Goal: Find specific page/section: Find specific page/section

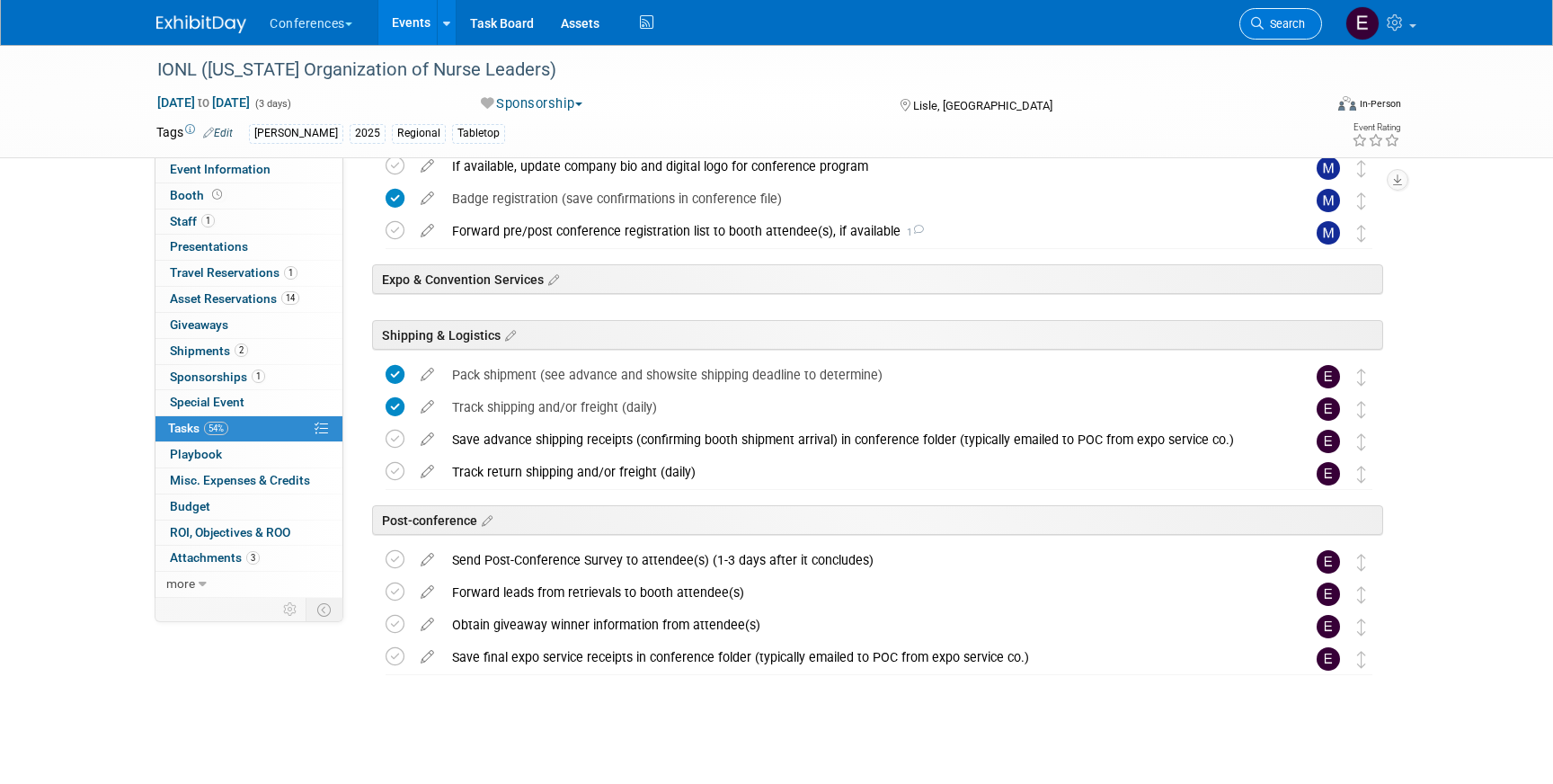
click at [1297, 16] on link "Search" at bounding box center [1280, 24] width 83 height 32
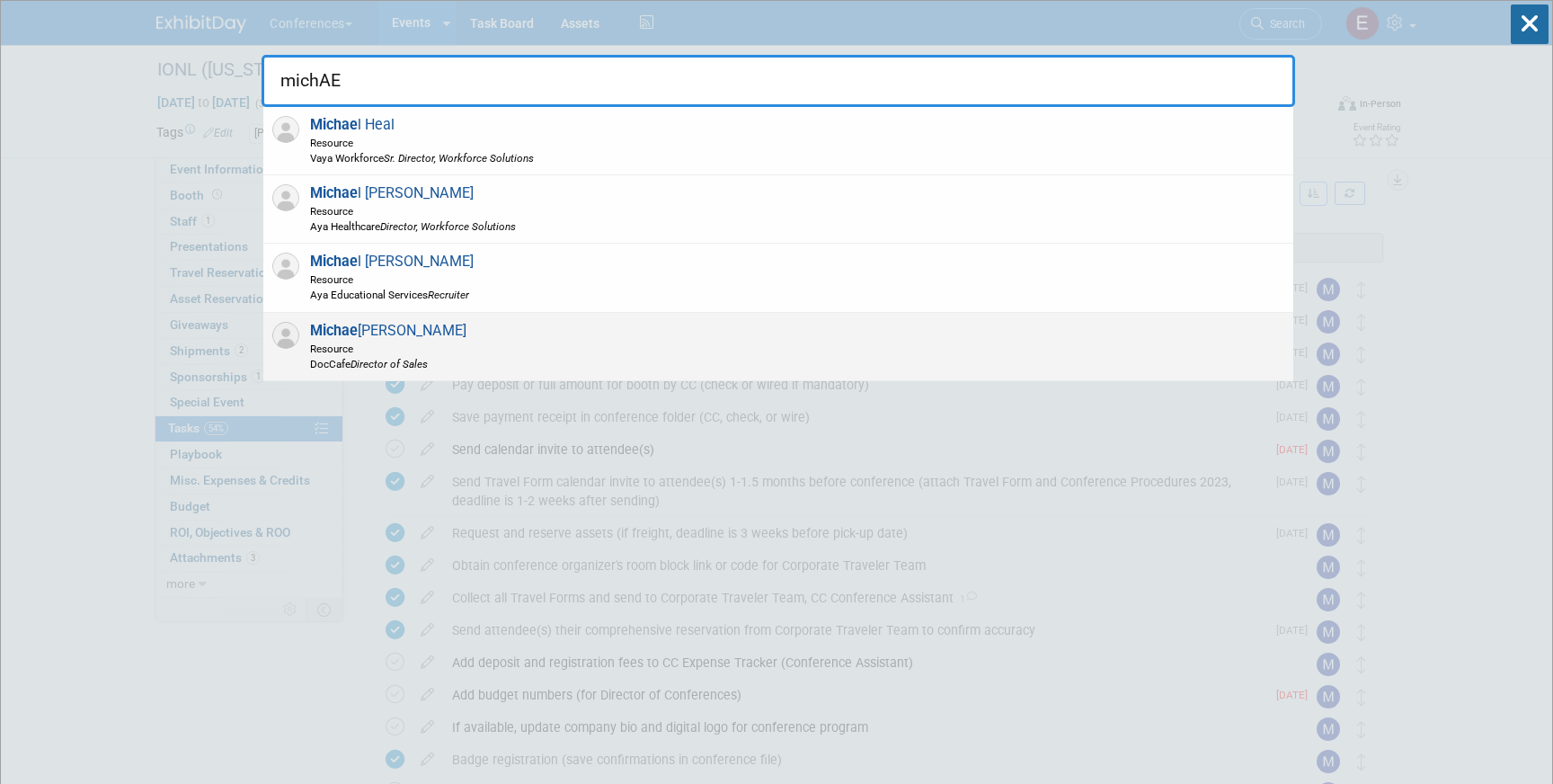
type input "michAE"
click at [518, 340] on div "[PERSON_NAME] Resource DocCafe Director of Sales" at bounding box center [779, 346] width 1030 height 68
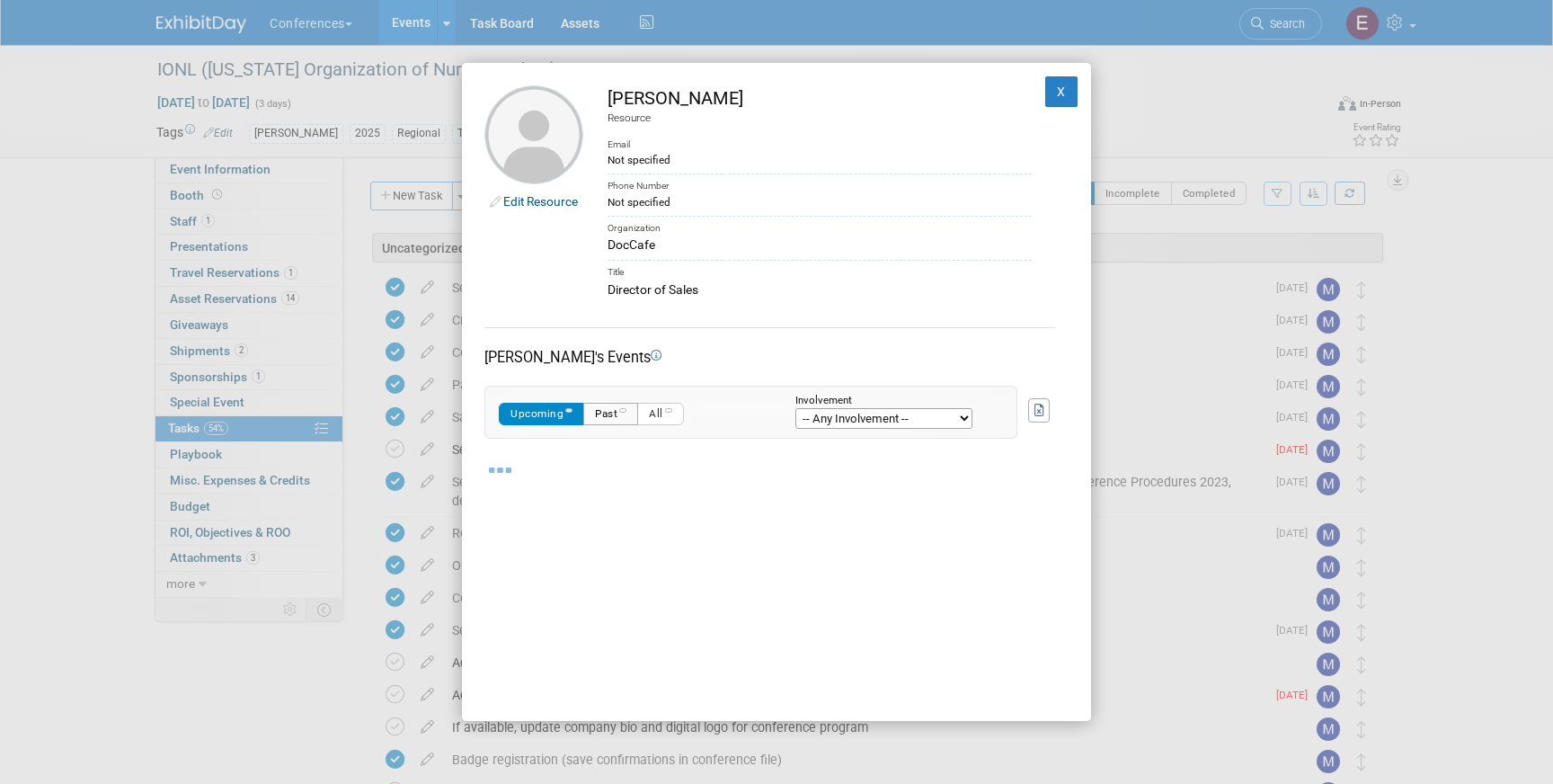
click at [618, 416] on button "Past" at bounding box center [611, 414] width 55 height 23
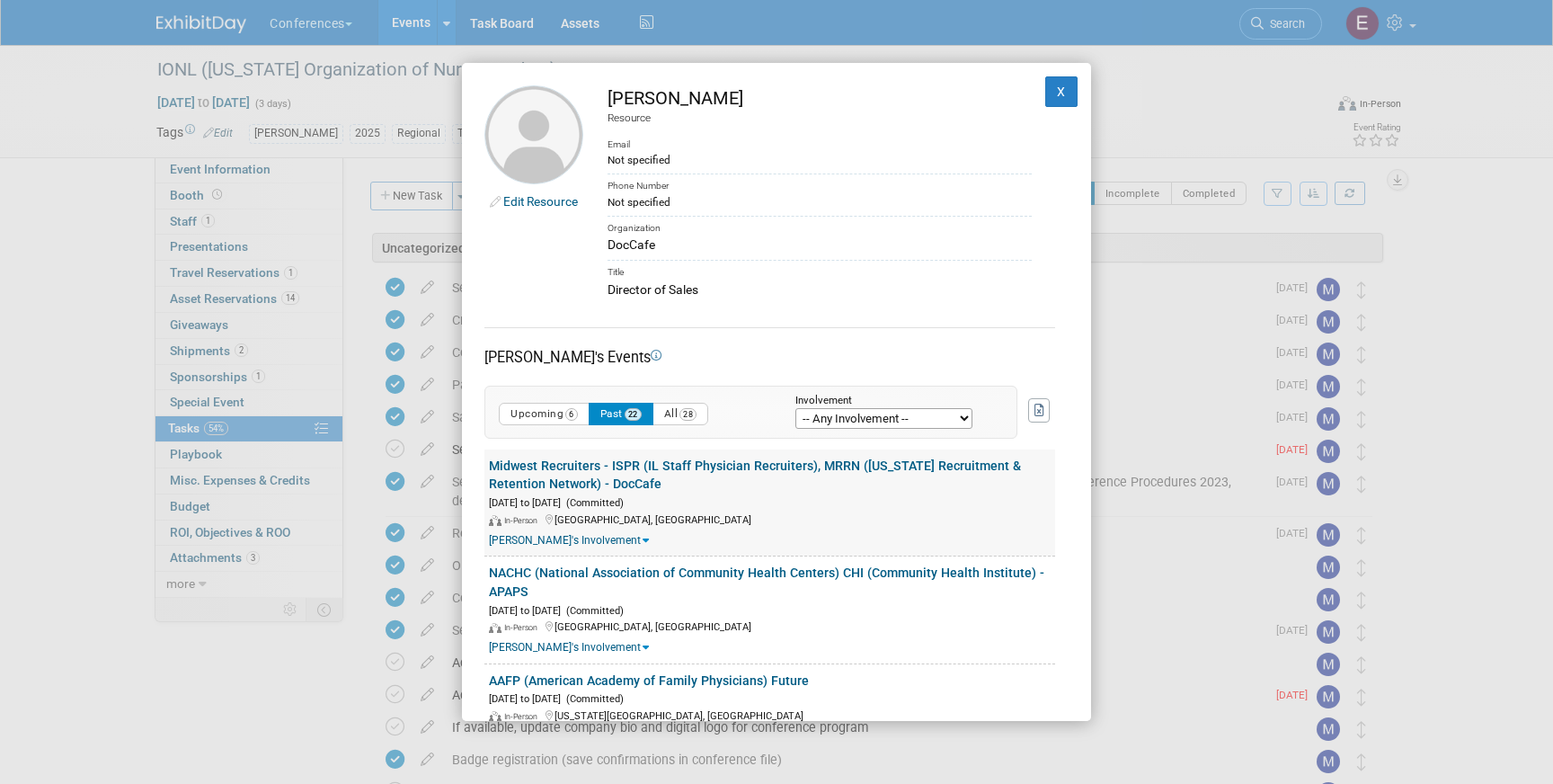
click at [708, 463] on link "Midwest Recruiters - ISPR (IL Staff Physician Recruiters), MRRN ([US_STATE] Rec…" at bounding box center [755, 475] width 533 height 33
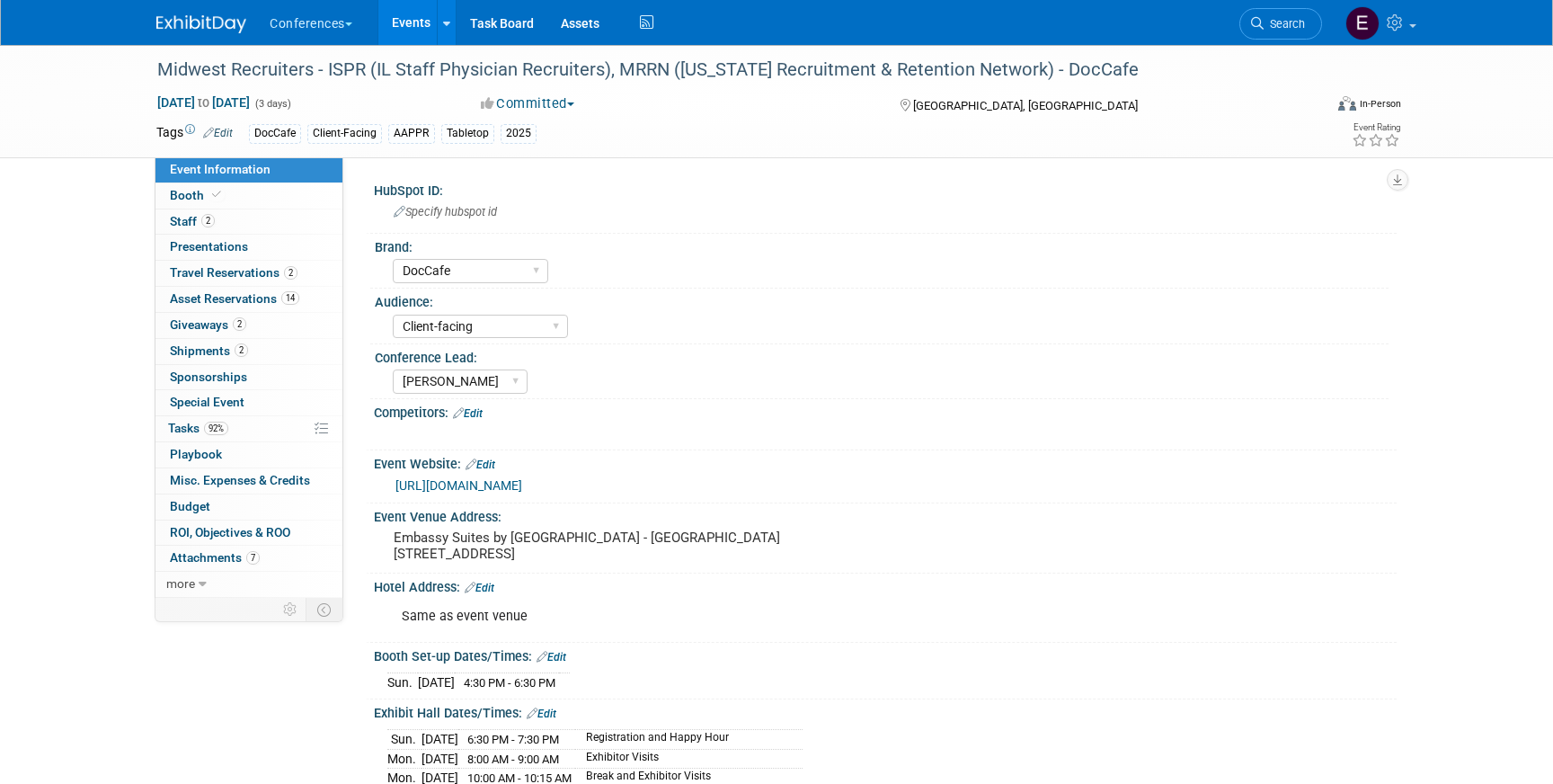
select select "DocCafe"
select select "Client-facing"
select select "[PERSON_NAME]"
click at [1258, 26] on icon at bounding box center [1258, 24] width 13 height 13
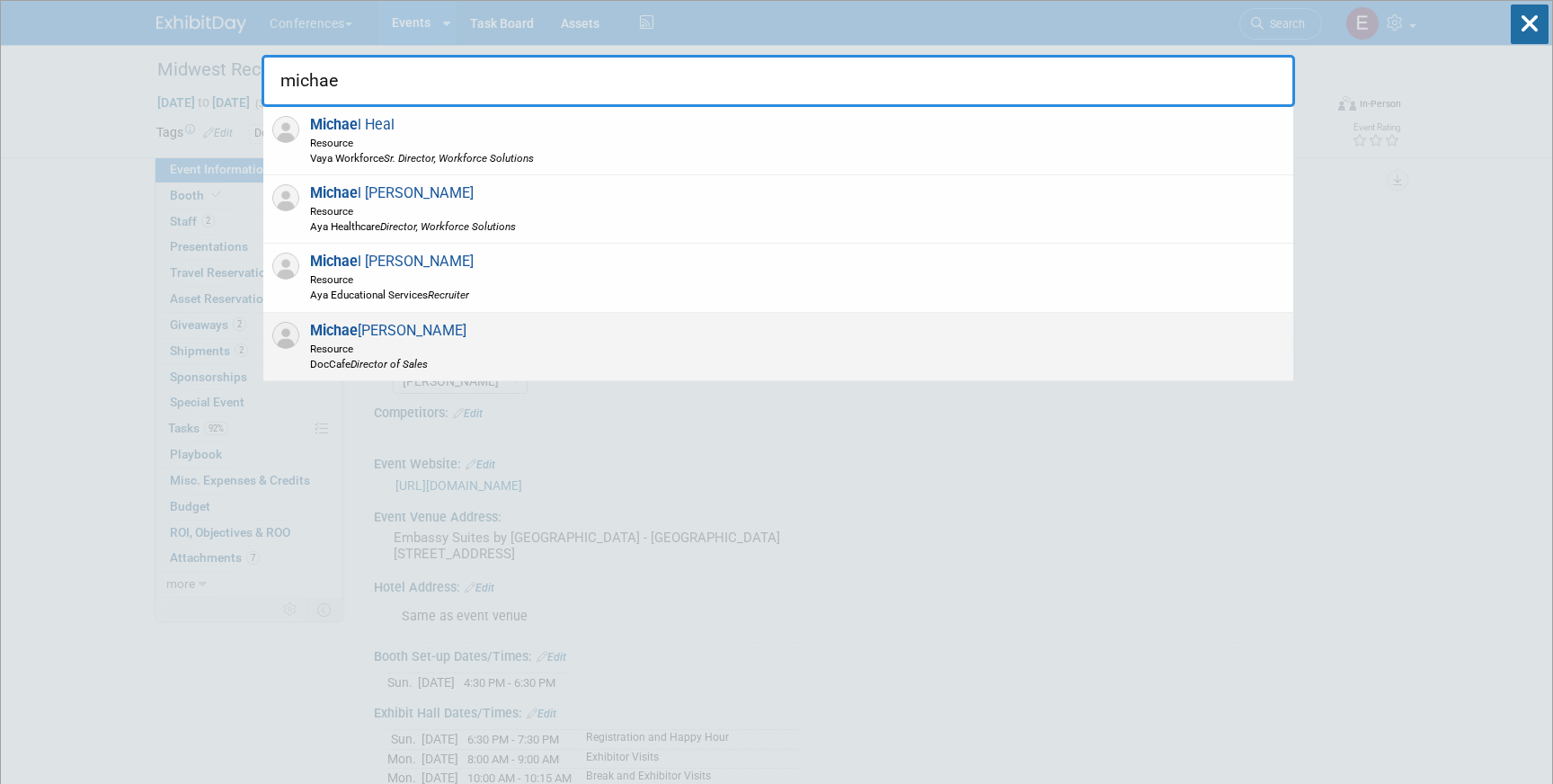
click at [449, 338] on div "[PERSON_NAME] Resource DocCafe Director of Sales" at bounding box center [779, 346] width 1030 height 68
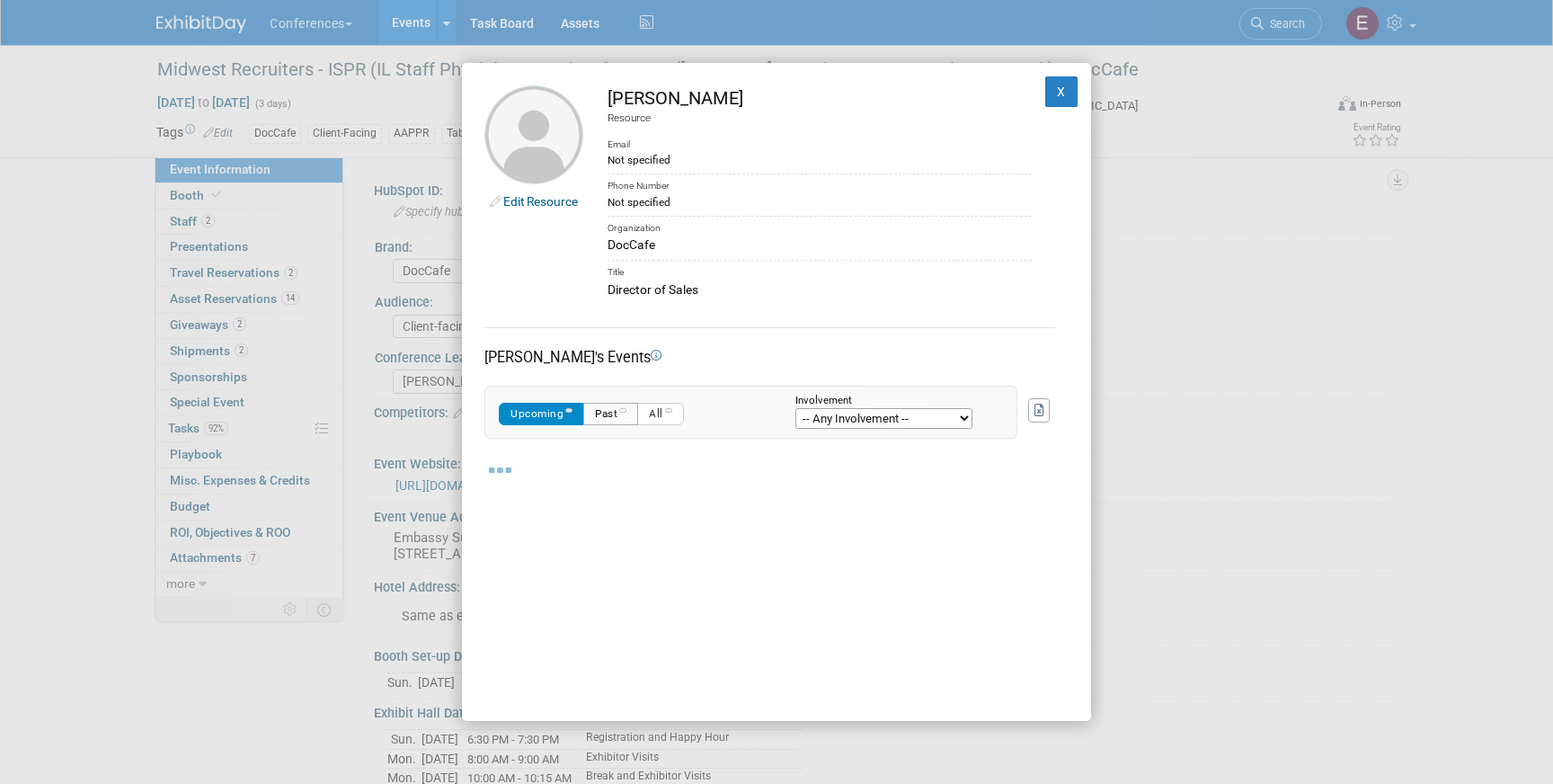
click at [617, 415] on button "Past" at bounding box center [611, 414] width 55 height 23
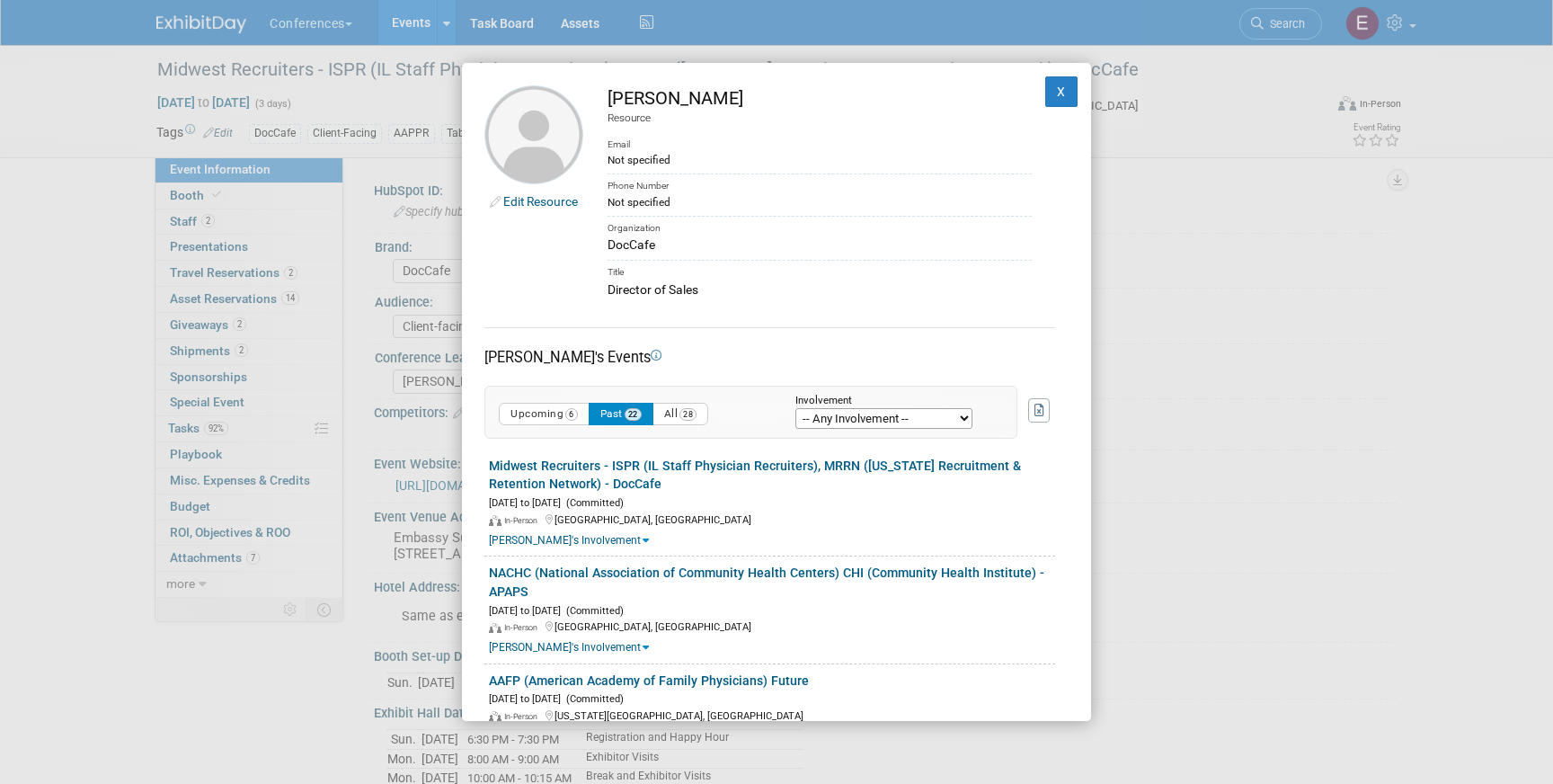
click at [1056, 70] on div "Edit Resource Michael Graham Resource Email Not specified Phone Number Not spec…" at bounding box center [777, 392] width 629 height 658
click at [1012, 98] on div "[PERSON_NAME]" at bounding box center [819, 98] width 424 height 26
click at [1057, 93] on button "X" at bounding box center [1061, 92] width 32 height 31
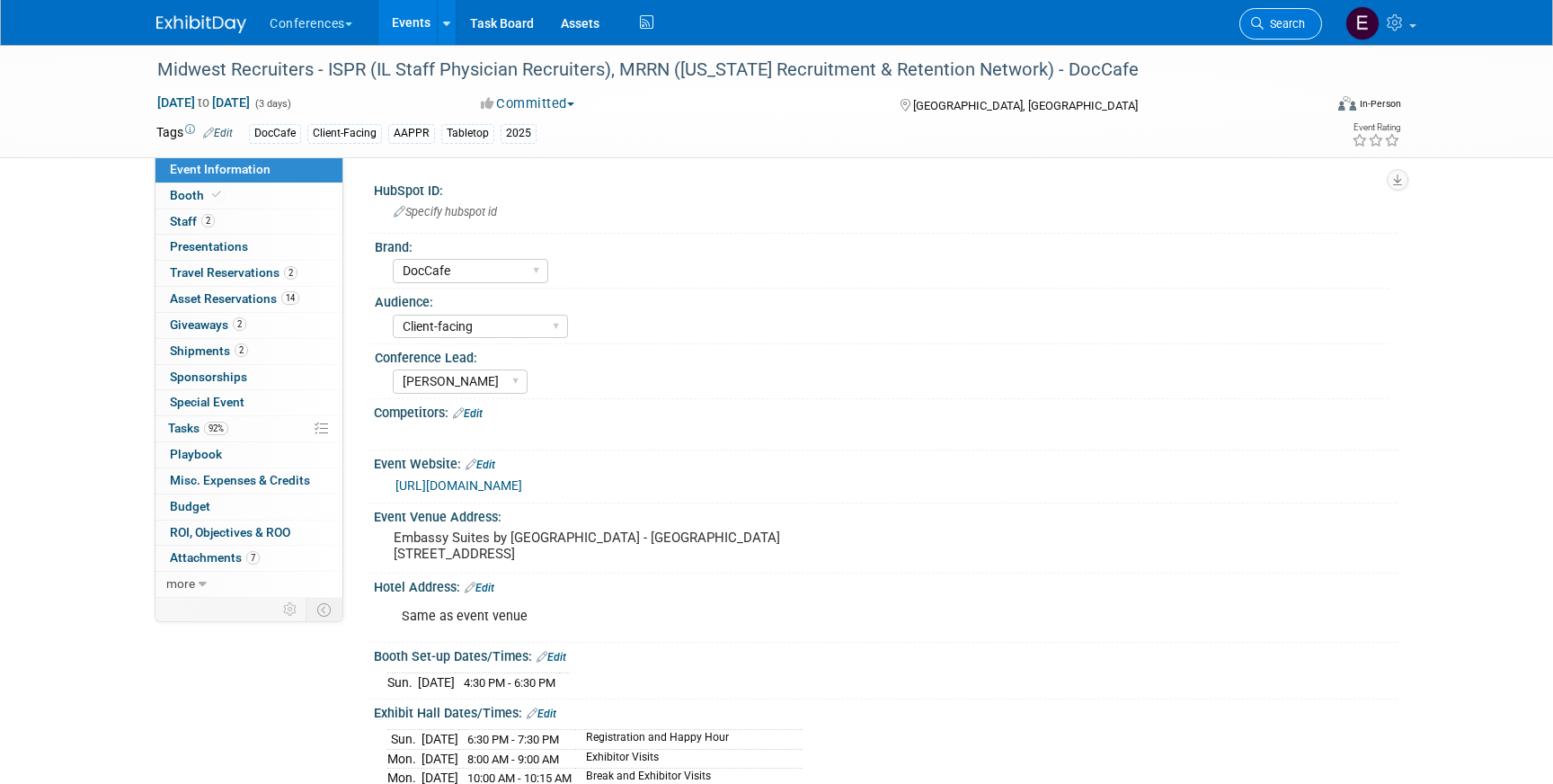
click at [1274, 21] on span "Search" at bounding box center [1284, 24] width 41 height 14
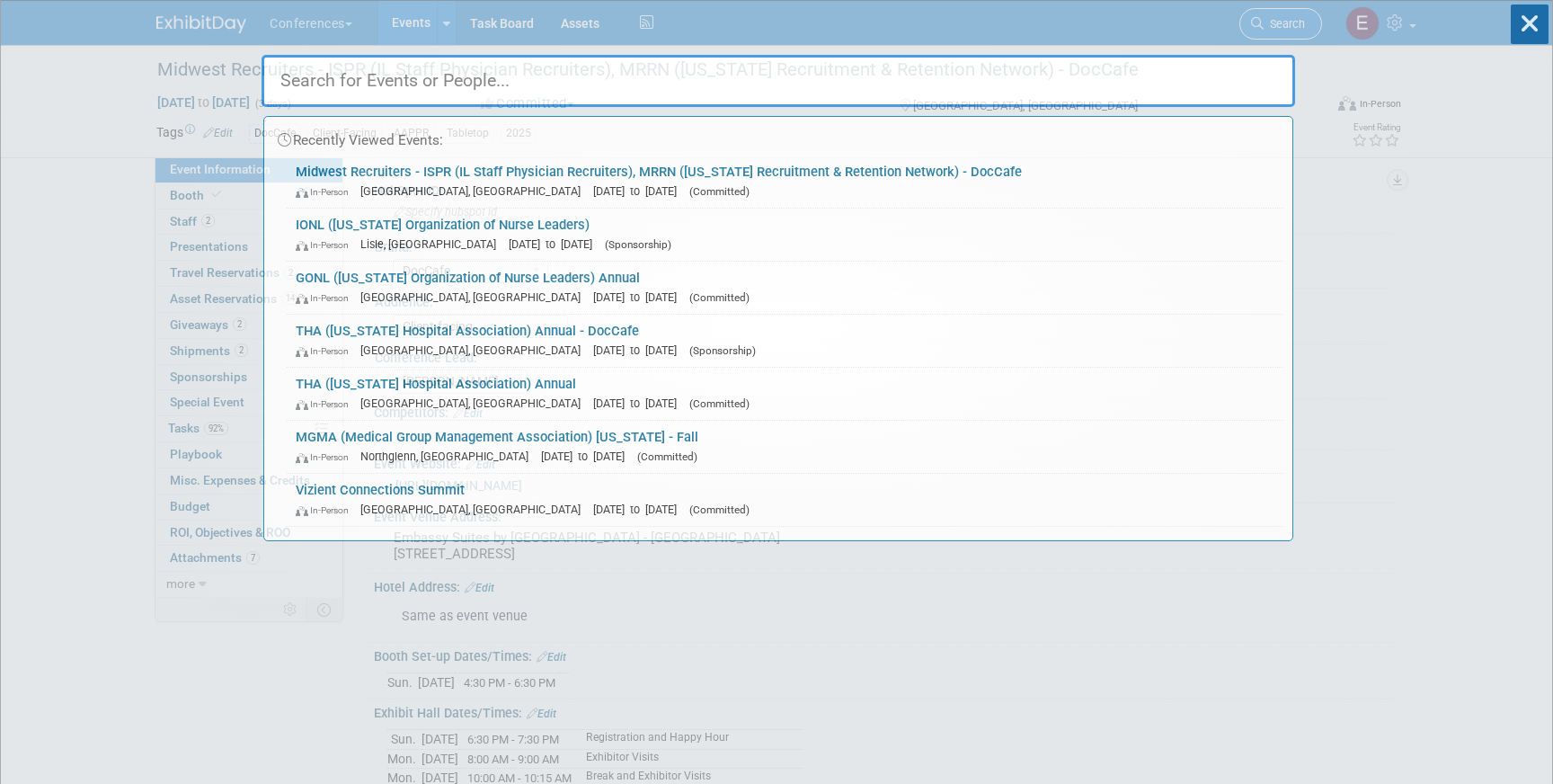
type input "l"
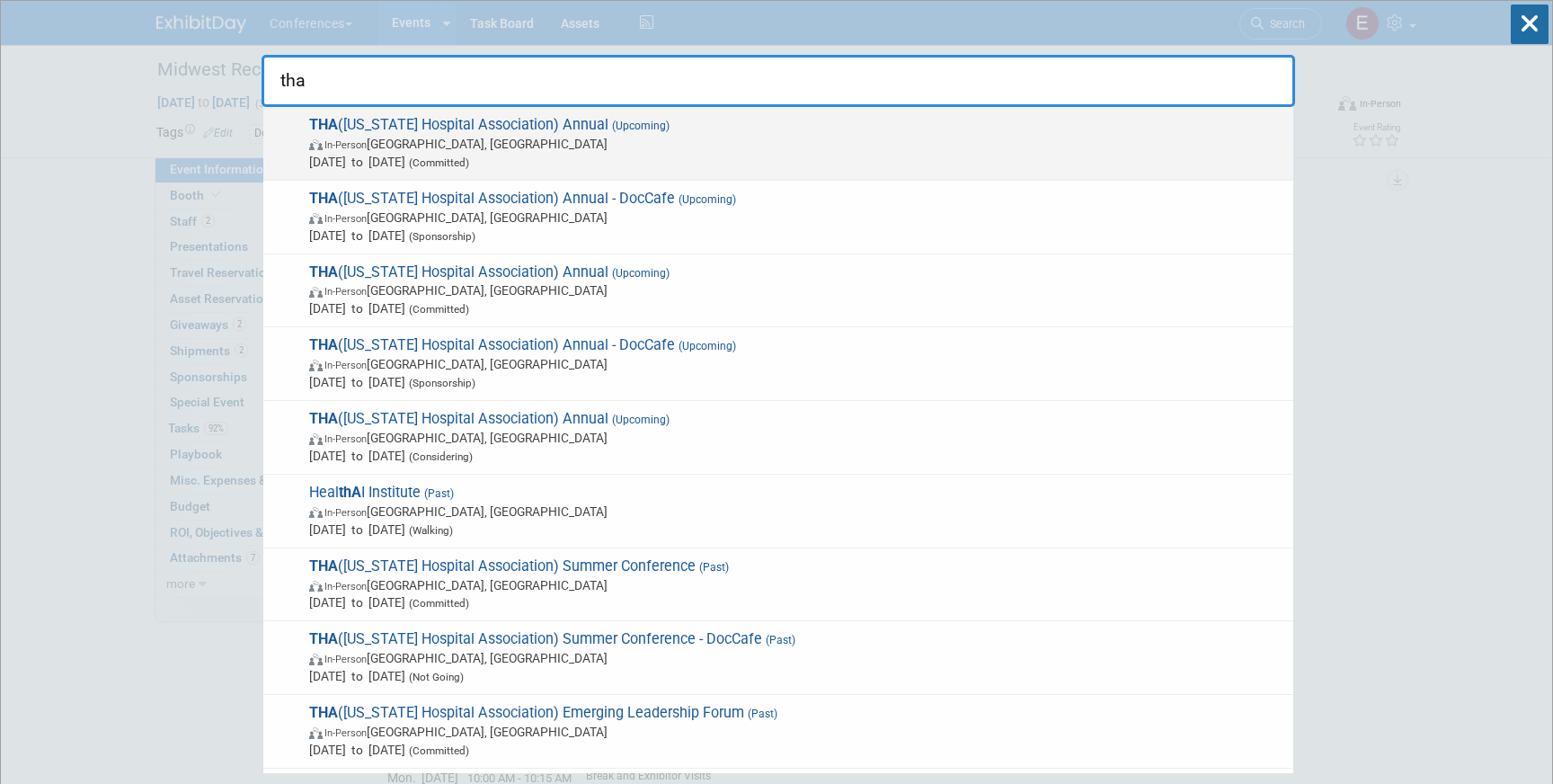
type input "tha"
click at [502, 127] on span "THA (Tennessee Hospital Association) Annual (Upcoming) In-Person Nashville, TN …" at bounding box center [793, 143] width 980 height 55
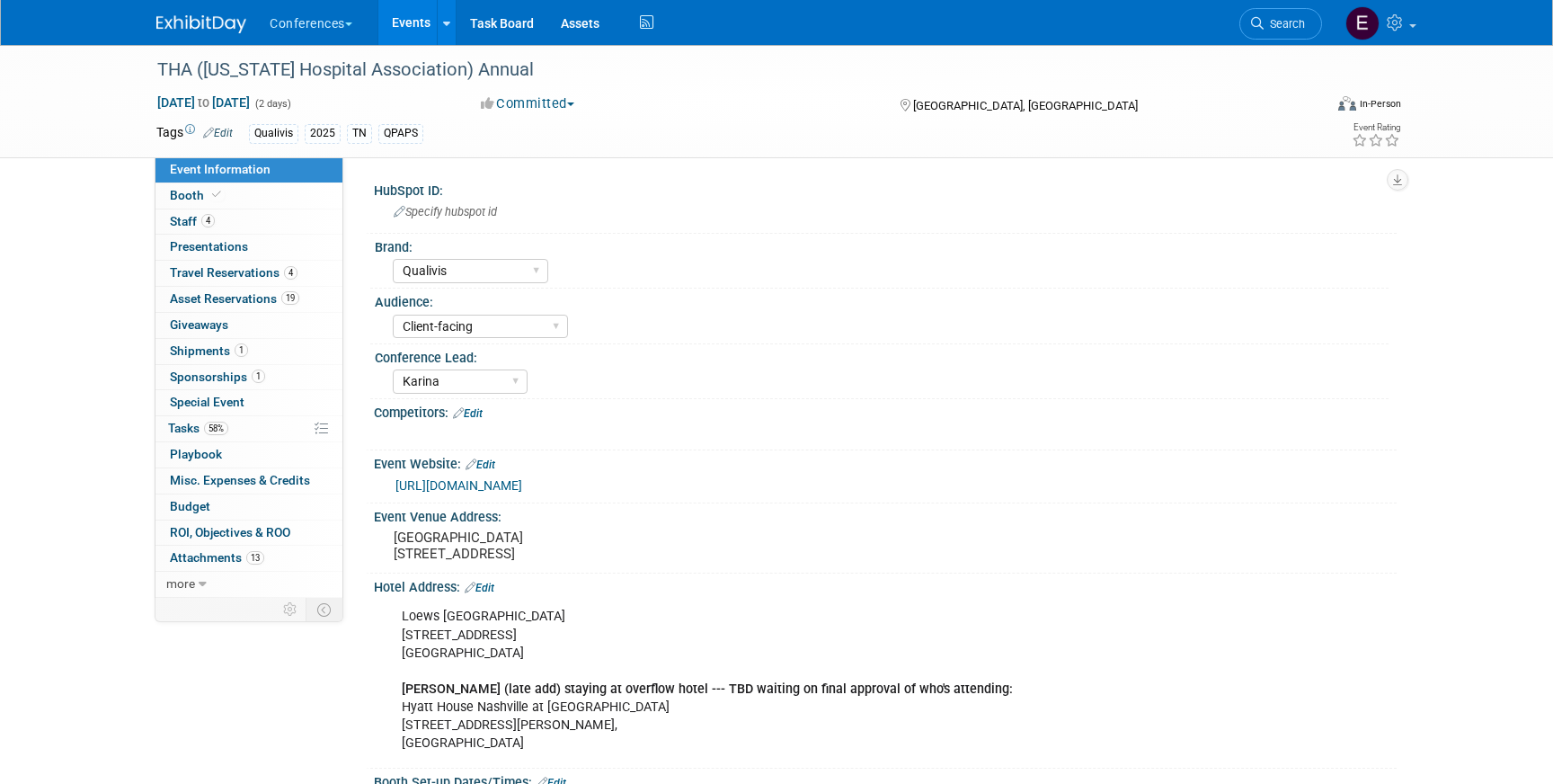
select select "Qualivis"
select select "Client-facing"
select select "Karina"
click at [283, 230] on link "4 Staff 4" at bounding box center [249, 222] width 187 height 26
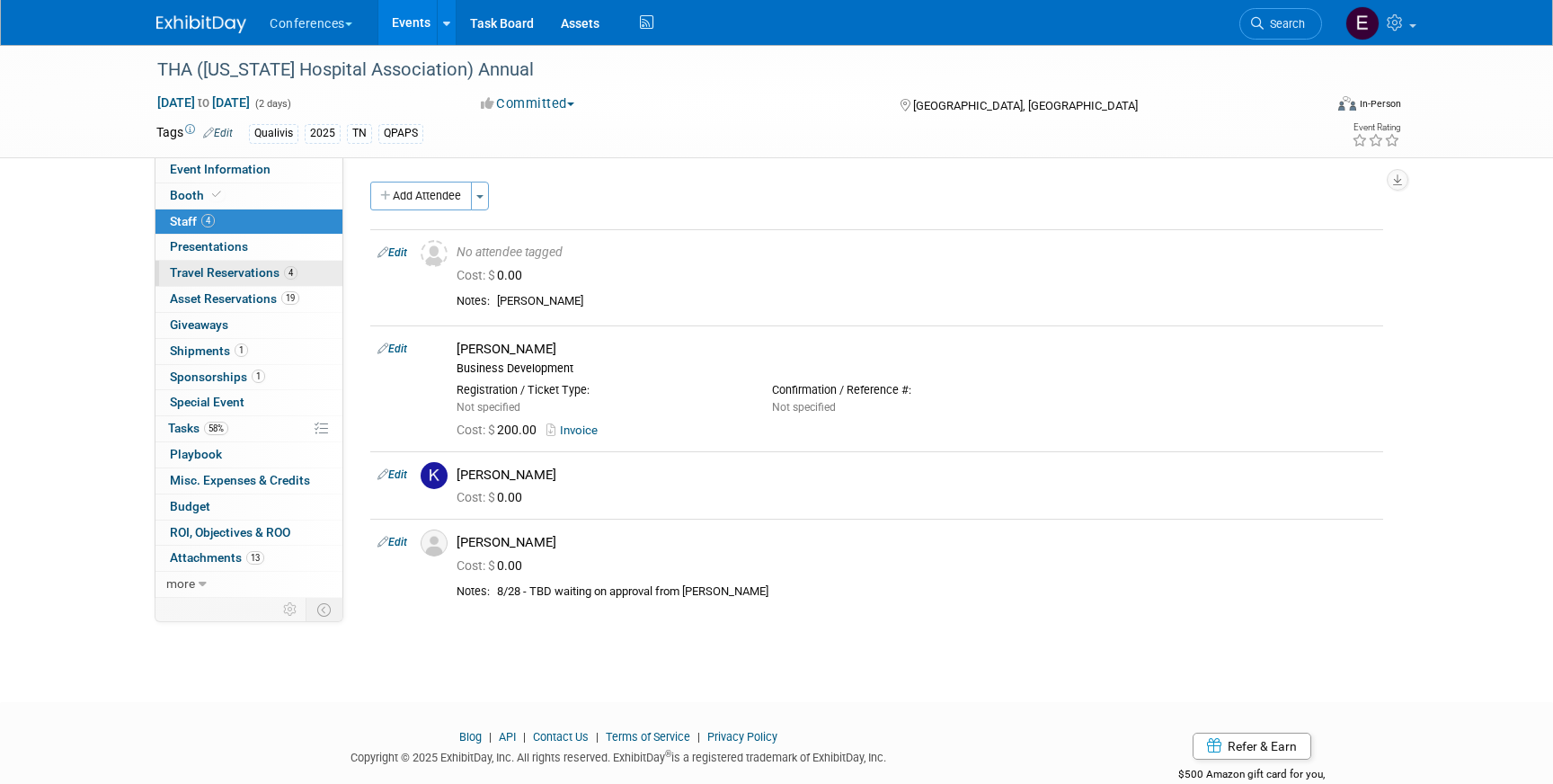
click at [255, 284] on link "4 Travel Reservations 4" at bounding box center [249, 273] width 187 height 26
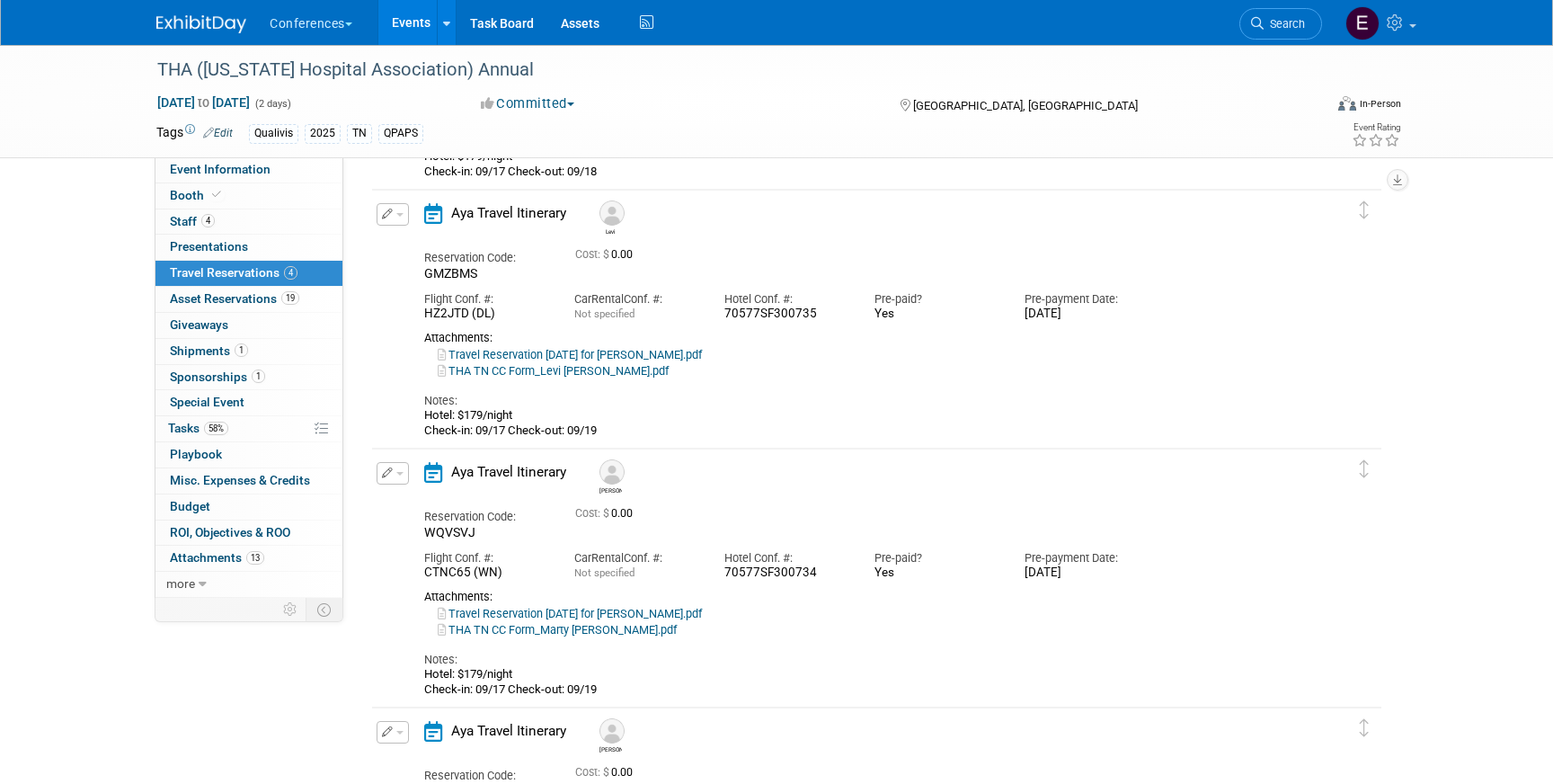
scroll to position [295, 0]
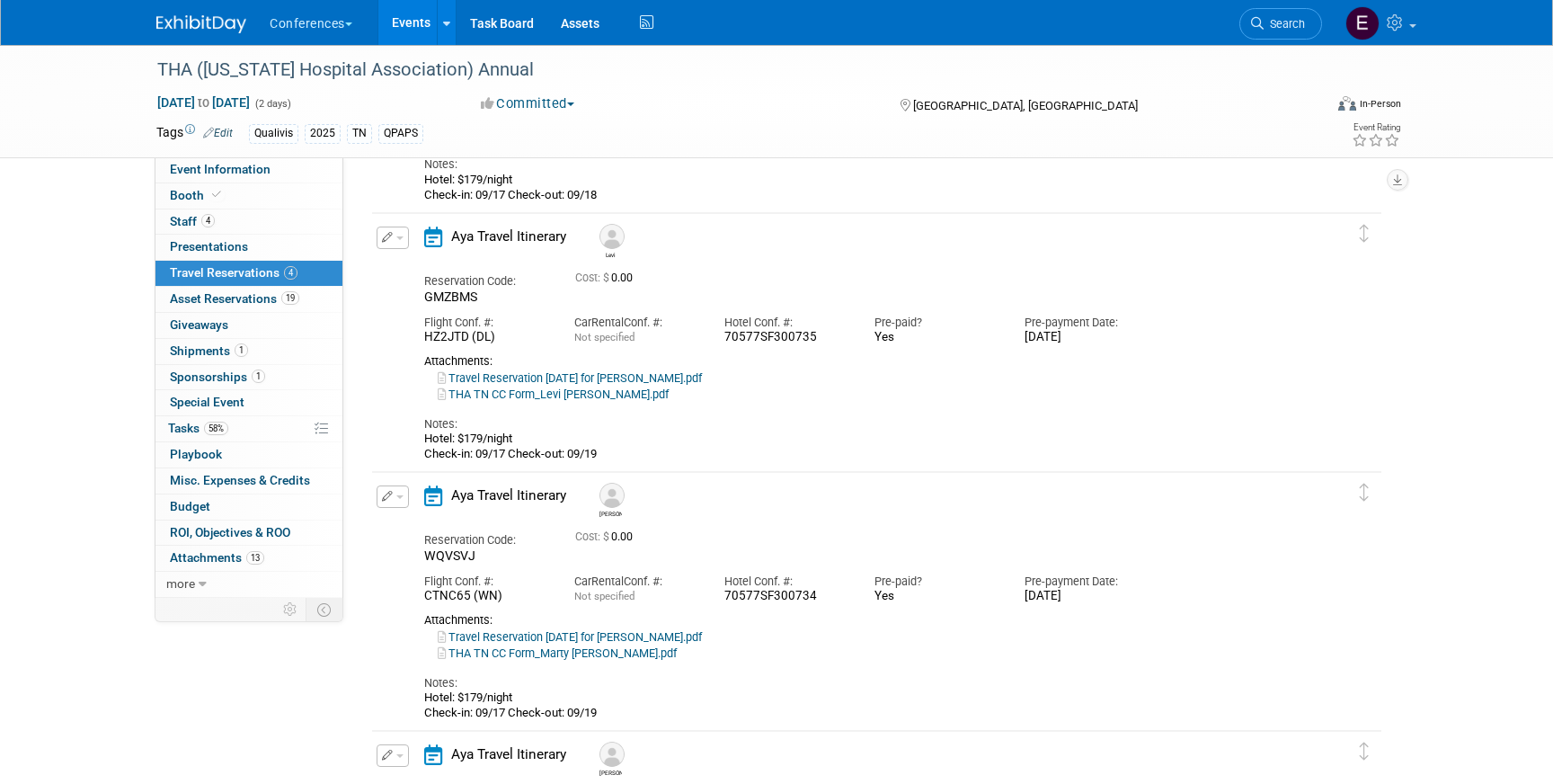
drag, startPoint x: 815, startPoint y: 339, endPoint x: 713, endPoint y: 344, distance: 102.1
click at [713, 344] on div "Hotel Conf. #: 70577SF300735" at bounding box center [786, 325] width 150 height 40
copy div "70577SF300735"
click at [1277, 29] on span "Search" at bounding box center [1284, 24] width 41 height 14
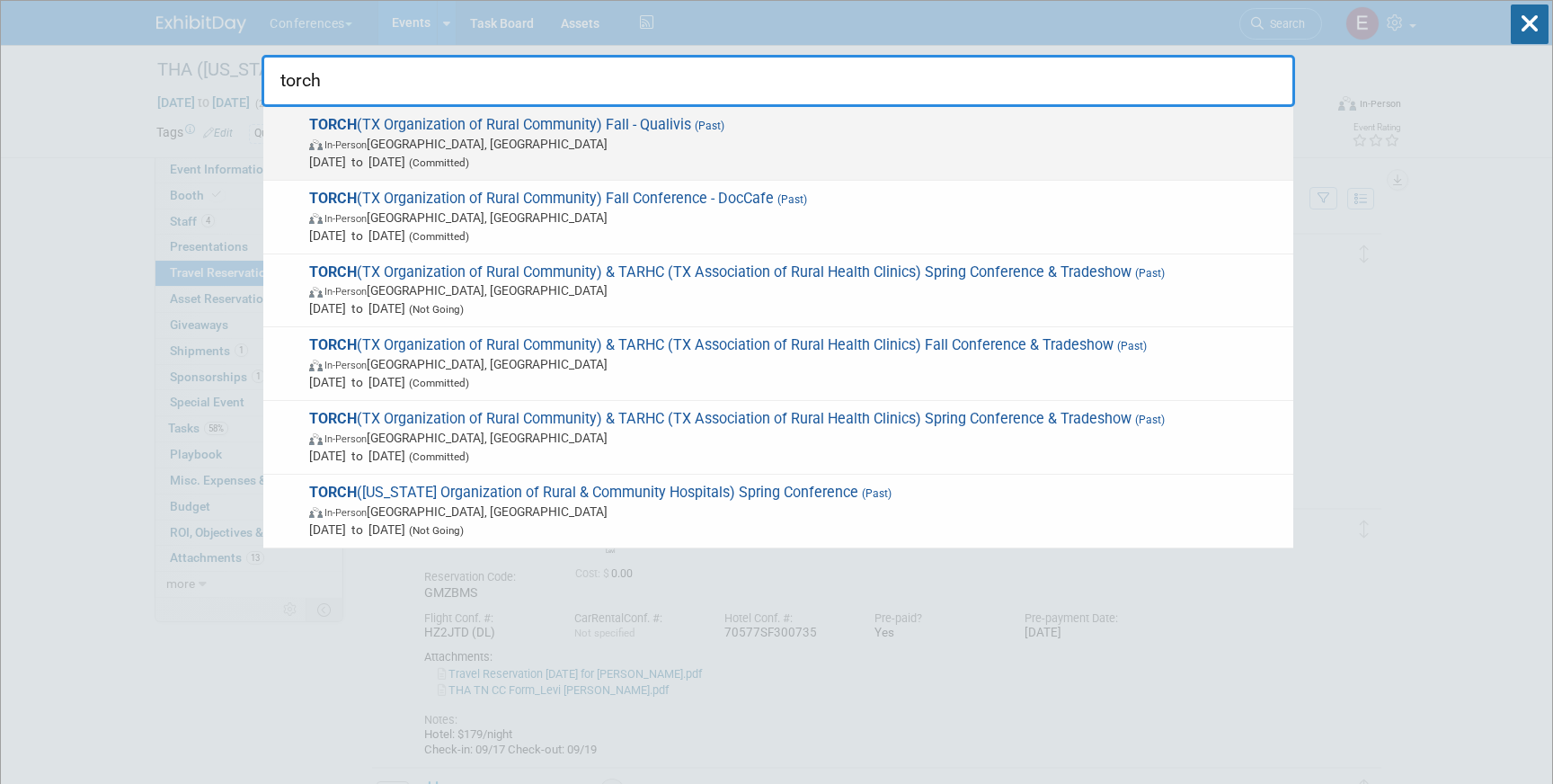
type input "torch"
click at [546, 140] on span "In-Person Austin, TX" at bounding box center [797, 144] width 976 height 18
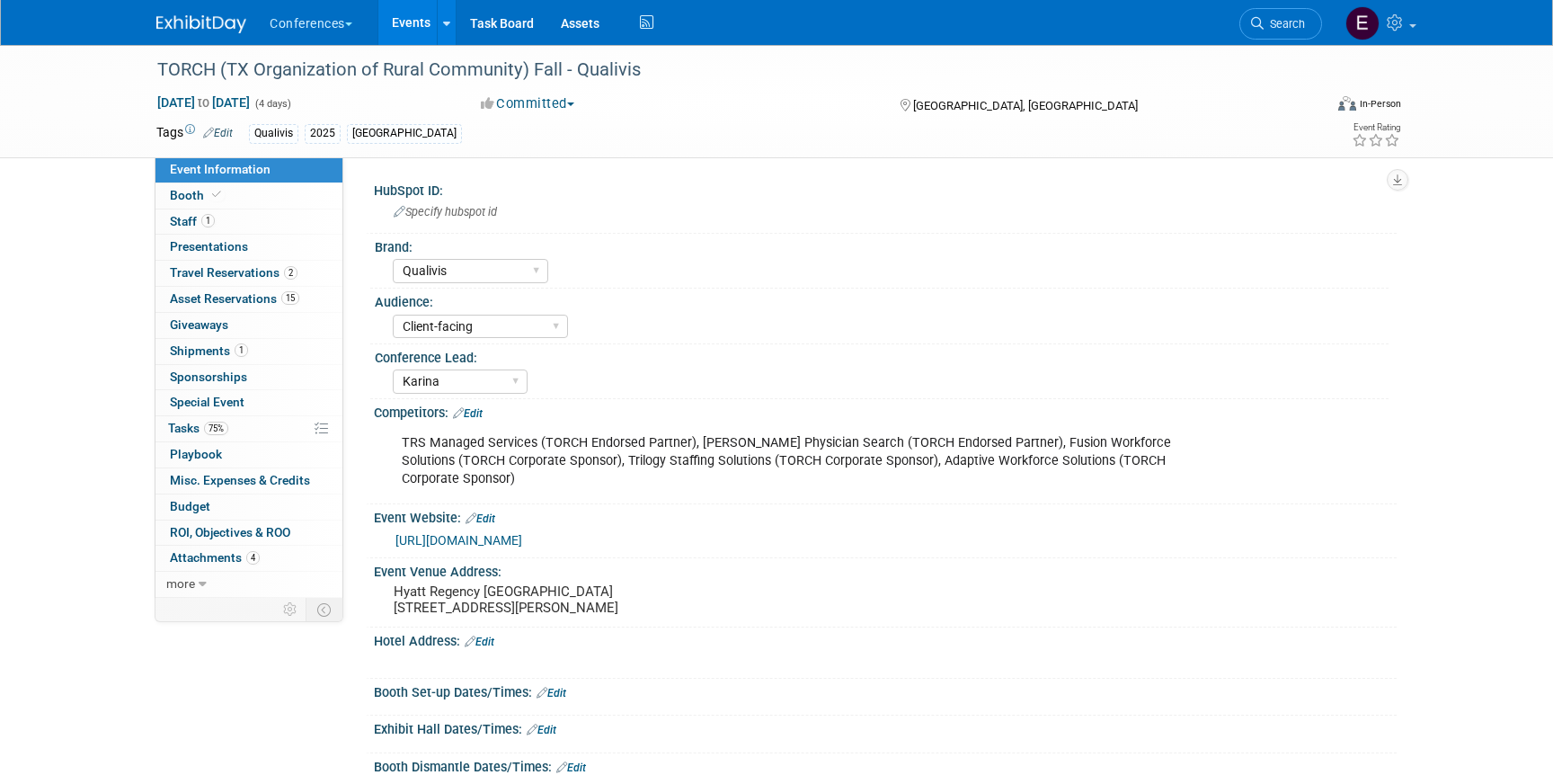
select select "Qualivis"
select select "Client-facing"
select select "Karina"
click at [187, 349] on span "Shipments 1" at bounding box center [209, 351] width 78 height 15
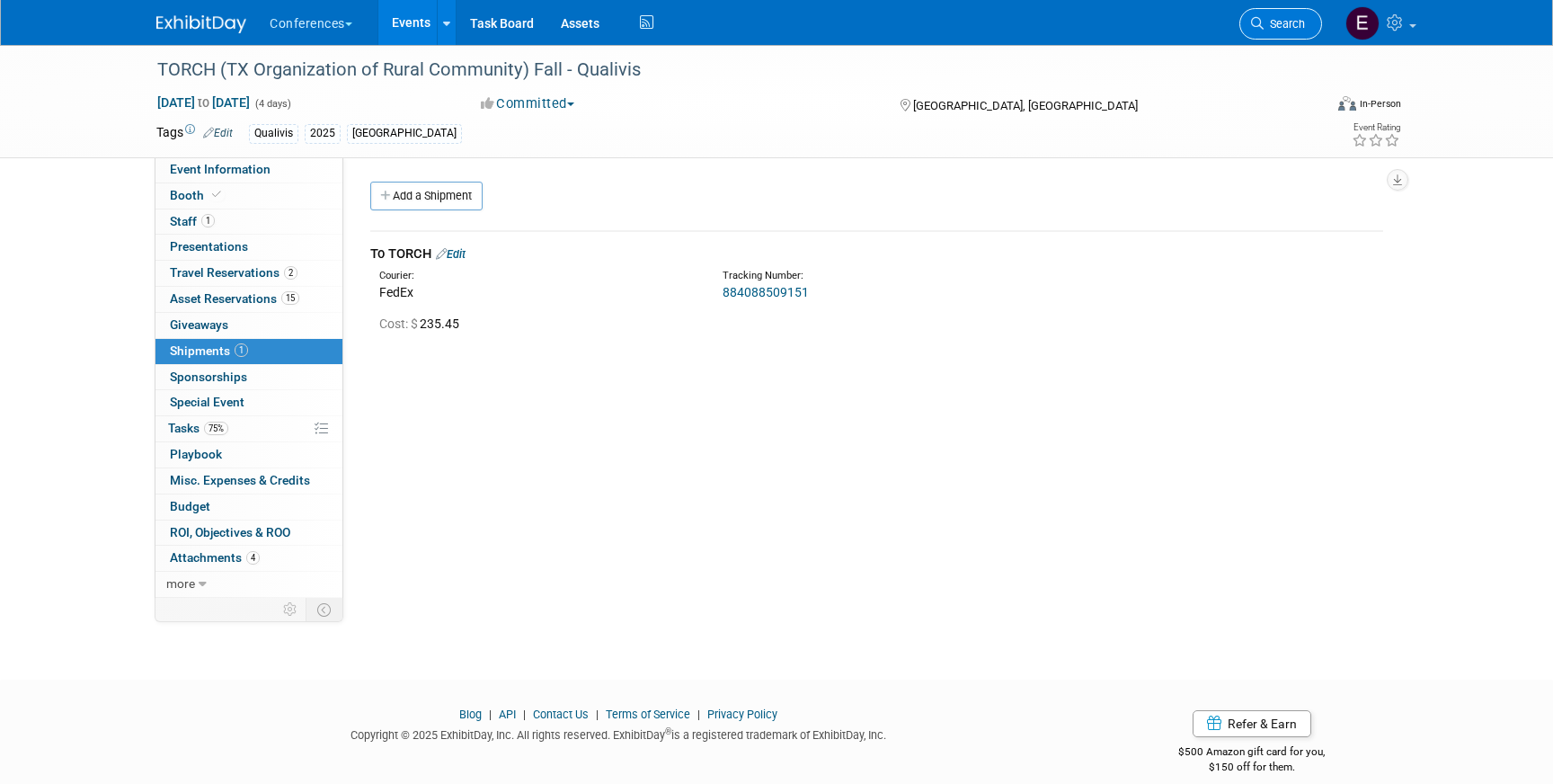
click at [1267, 23] on span "Search" at bounding box center [1284, 24] width 41 height 14
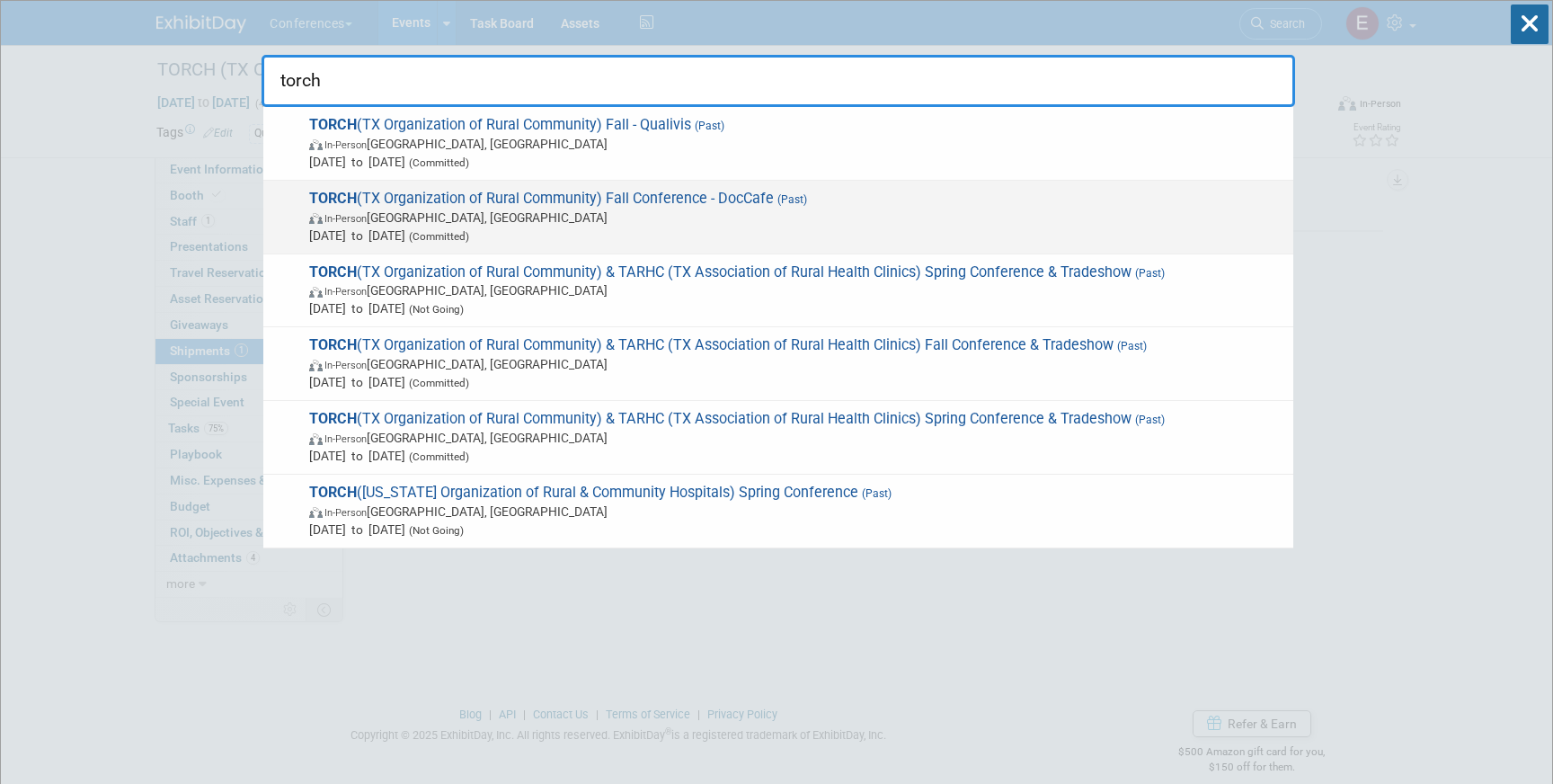
type input "torch"
click at [615, 218] on span "In-Person Austin, TX" at bounding box center [797, 218] width 976 height 18
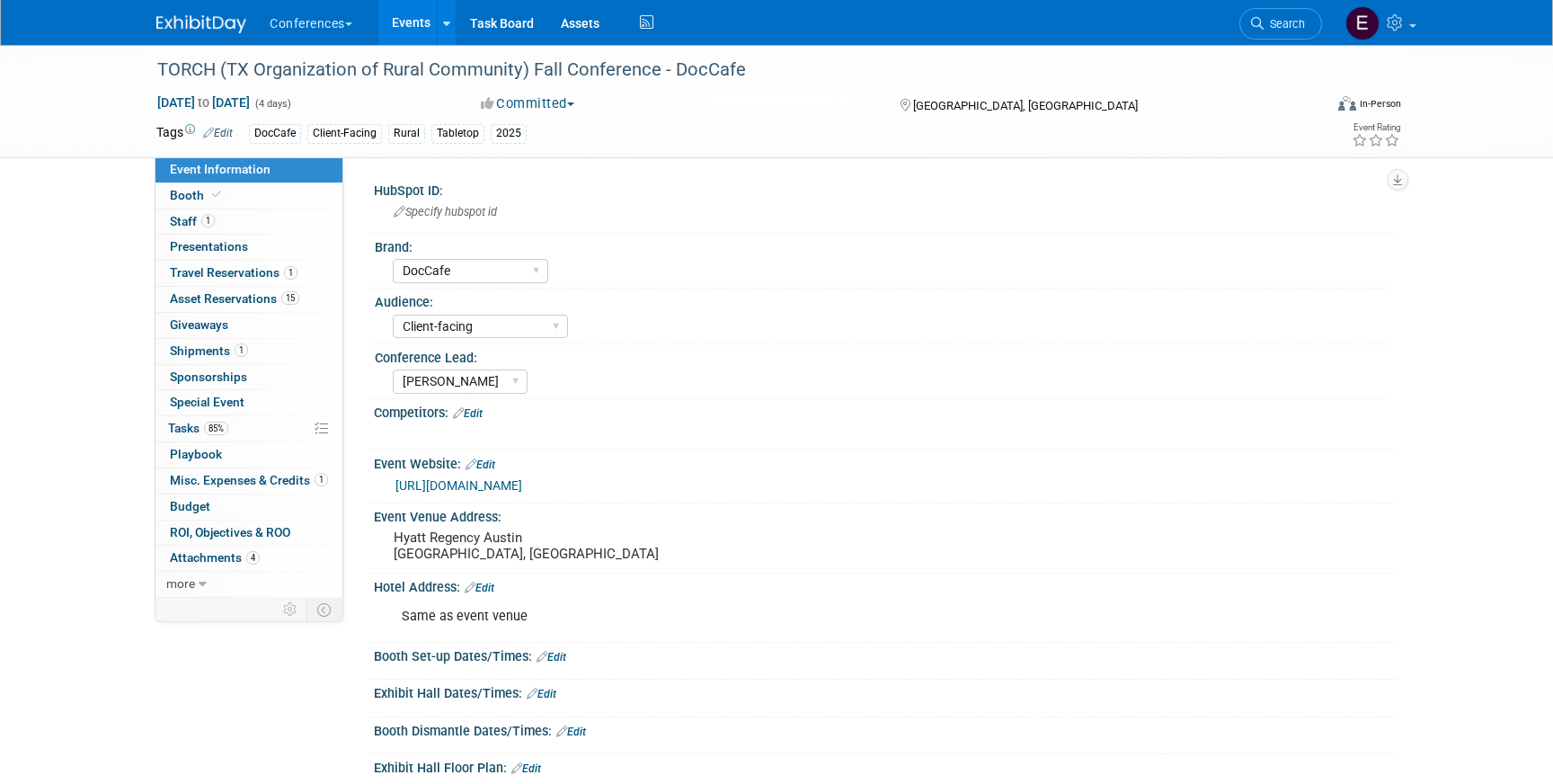
select select "DocCafe"
select select "Client-facing"
select select "[PERSON_NAME]"
click at [193, 221] on span "Staff 1" at bounding box center [192, 222] width 45 height 15
